Goal: Transaction & Acquisition: Obtain resource

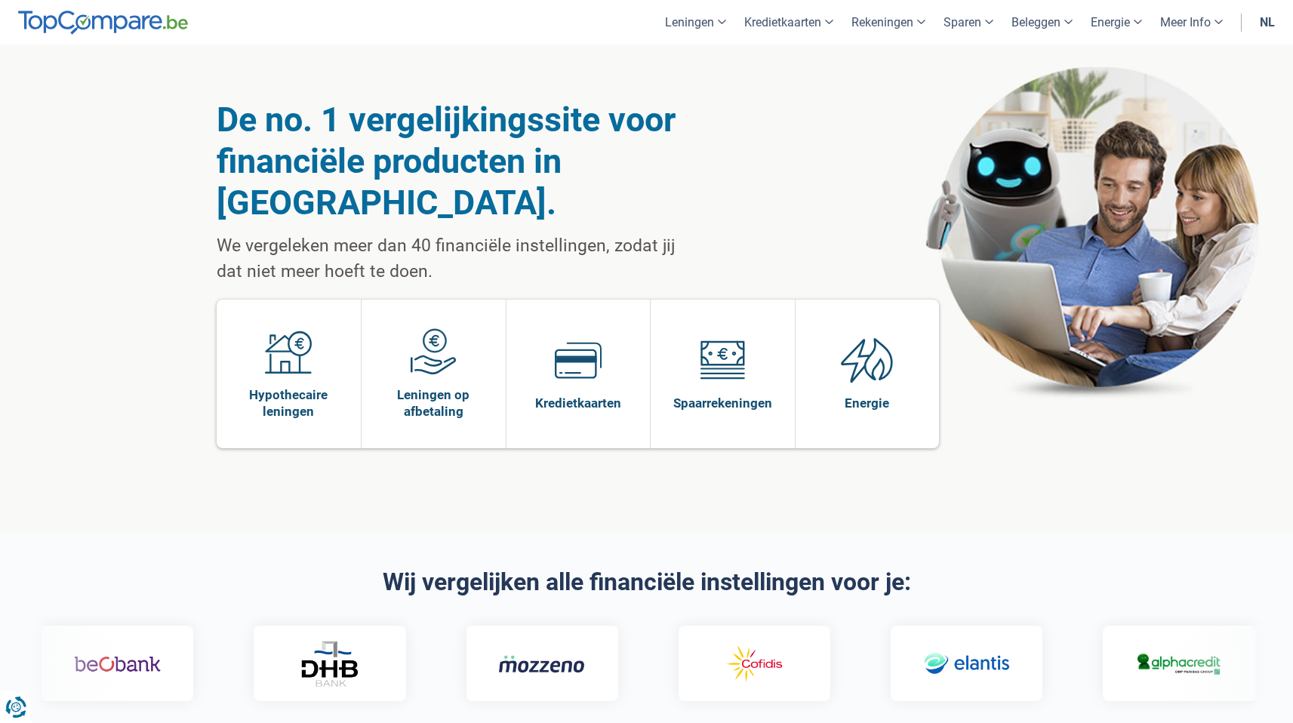
click at [1273, 26] on link "nl" at bounding box center [1267, 22] width 33 height 45
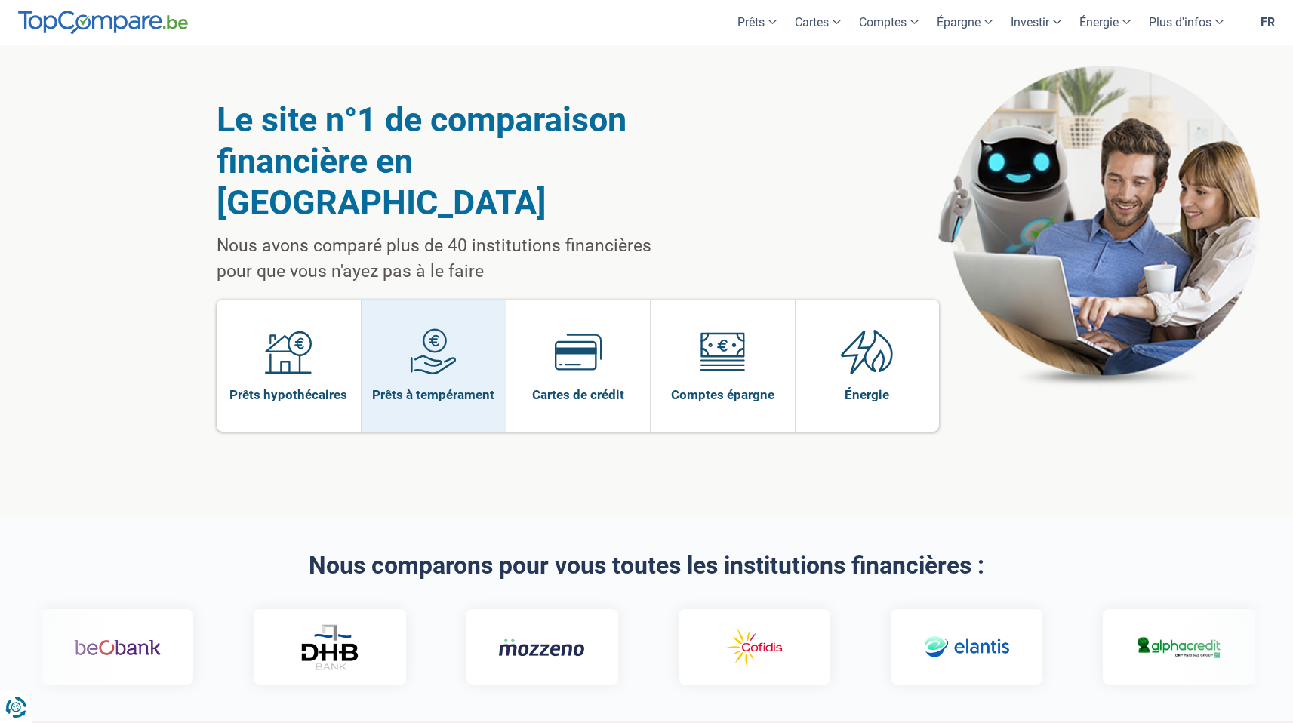
click at [410, 336] on span at bounding box center [433, 357] width 47 height 58
